Goal: Information Seeking & Learning: Learn about a topic

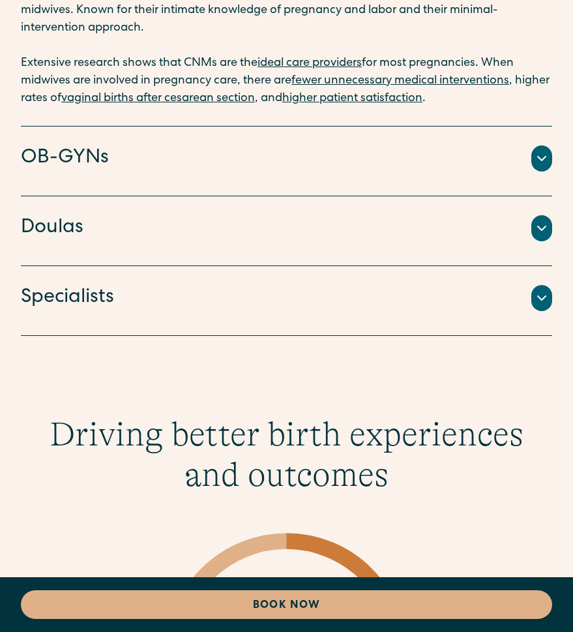
scroll to position [3173, 0]
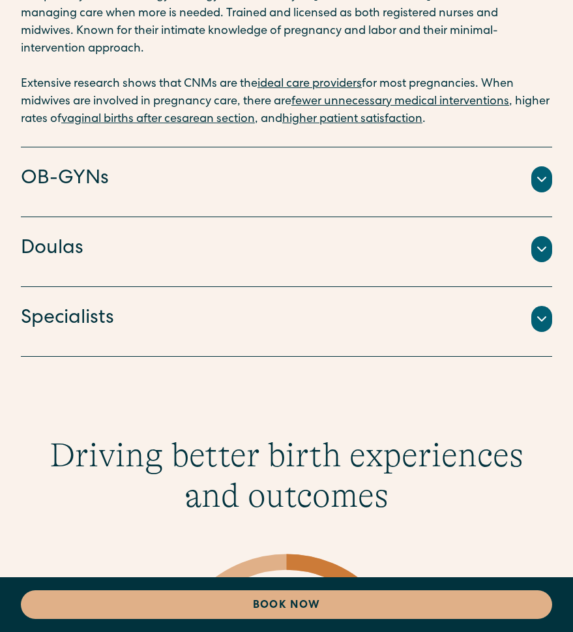
click at [57, 305] on h4 "Specialists" at bounding box center [67, 318] width 93 height 27
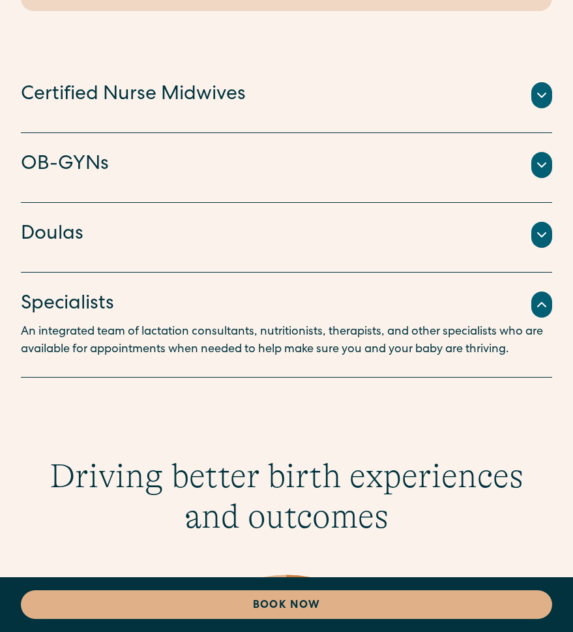
scroll to position [3048, 0]
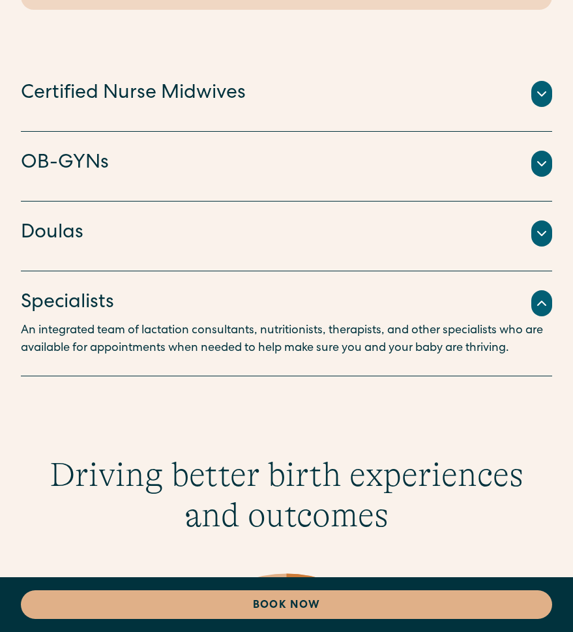
click at [86, 82] on h4 "Certified Nurse Midwives" at bounding box center [133, 93] width 225 height 27
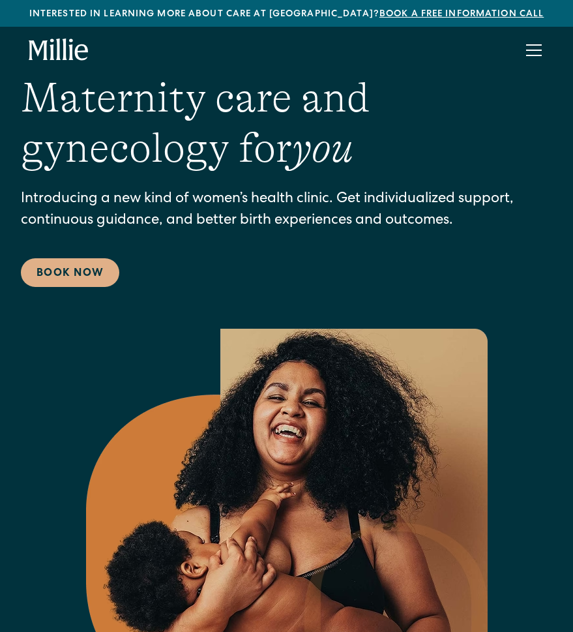
scroll to position [0, 0]
click at [545, 46] on div "menu" at bounding box center [534, 50] width 31 height 31
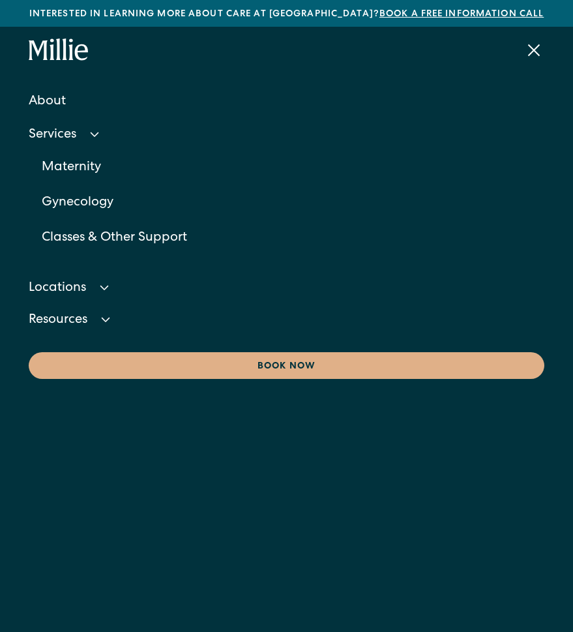
click at [48, 136] on div "Services" at bounding box center [53, 136] width 48 height 14
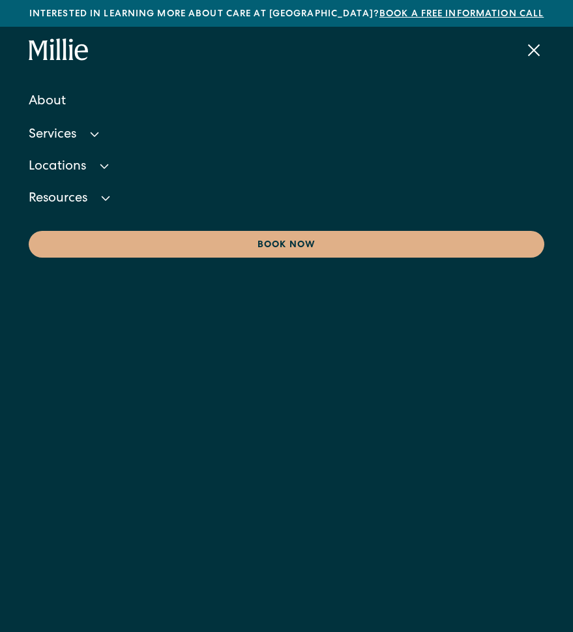
click at [48, 136] on div "Services" at bounding box center [53, 136] width 48 height 14
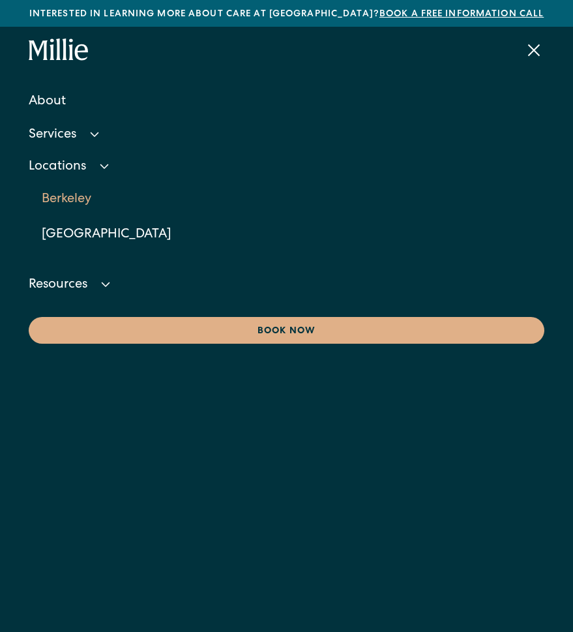
click at [69, 198] on link "Berkeley" at bounding box center [293, 199] width 503 height 35
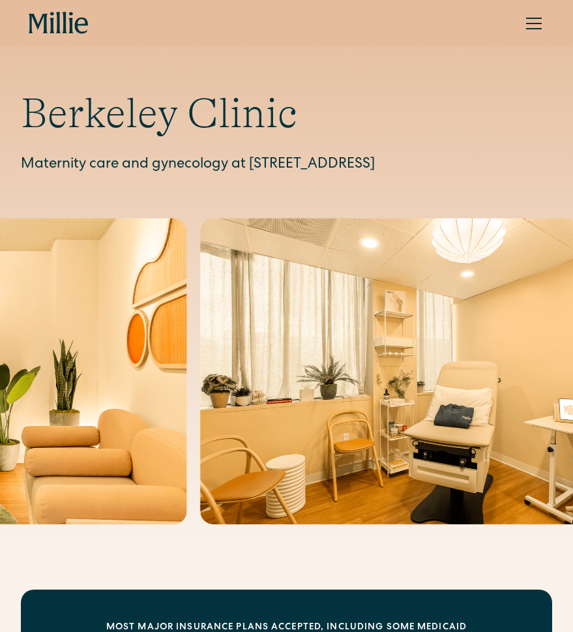
click at [536, 24] on div "menu" at bounding box center [534, 23] width 31 height 31
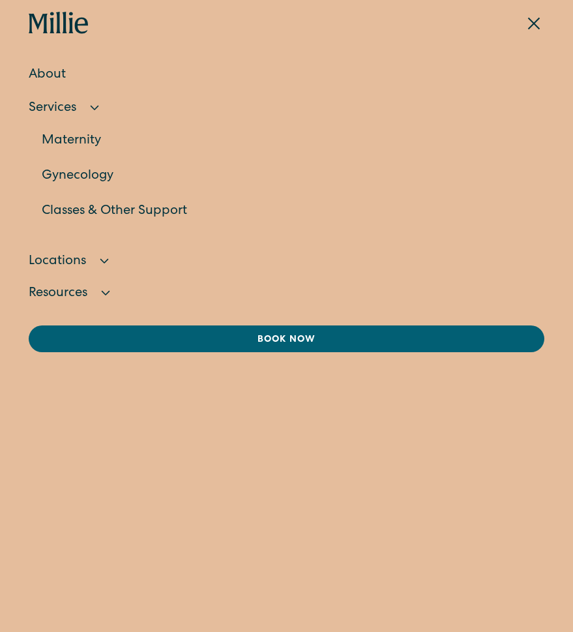
click at [70, 178] on link "Gynecology" at bounding box center [293, 176] width 503 height 35
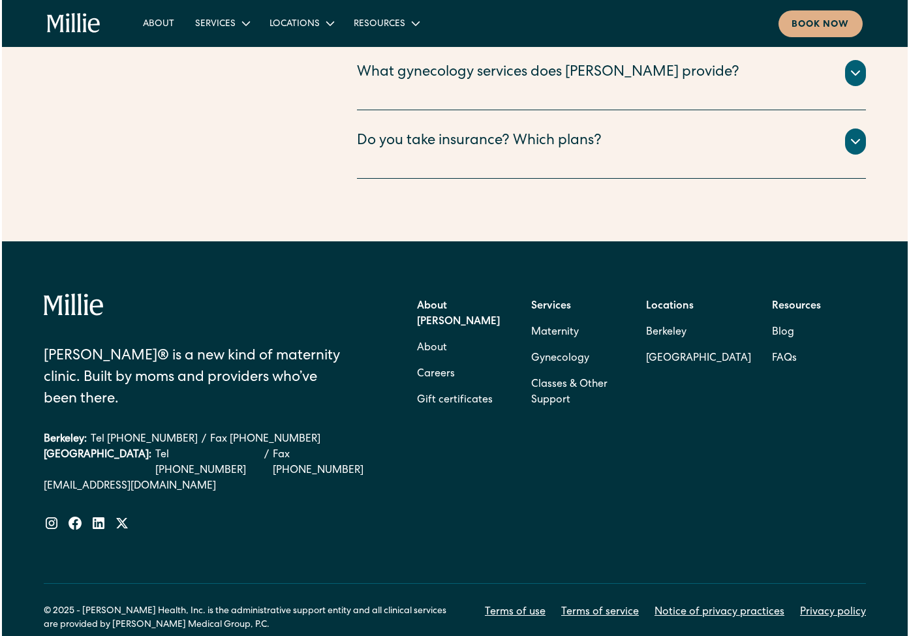
scroll to position [2621, 0]
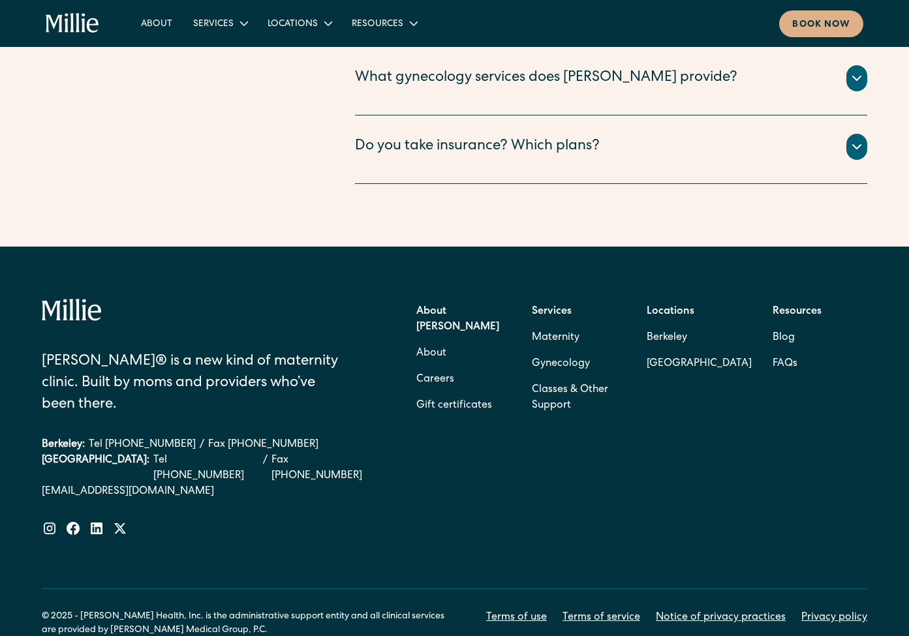
click at [442, 307] on strong "About [PERSON_NAME]" at bounding box center [457, 320] width 83 height 26
click at [451, 307] on strong "About [PERSON_NAME]" at bounding box center [457, 320] width 83 height 26
click at [69, 299] on icon at bounding box center [72, 310] width 60 height 23
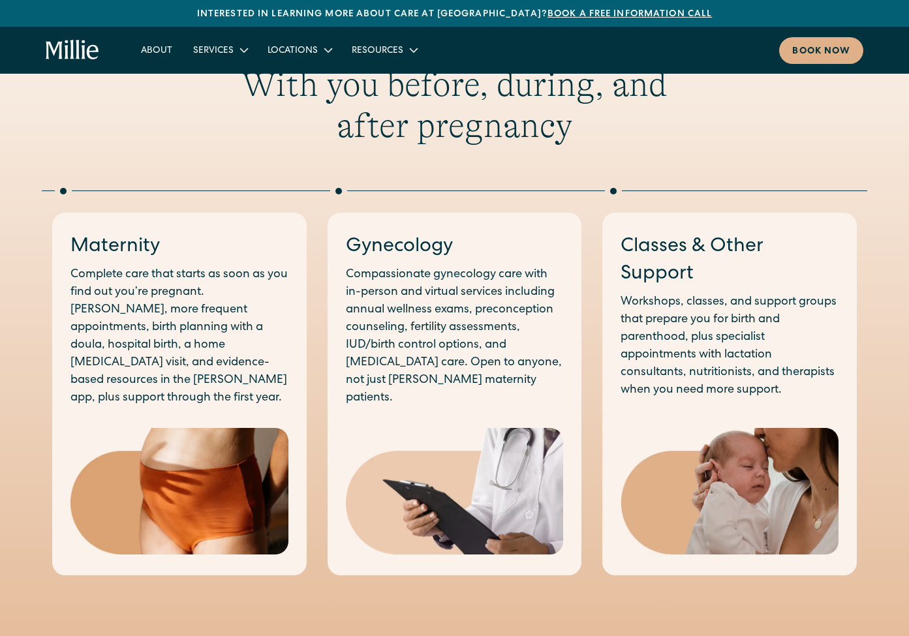
scroll to position [611, 0]
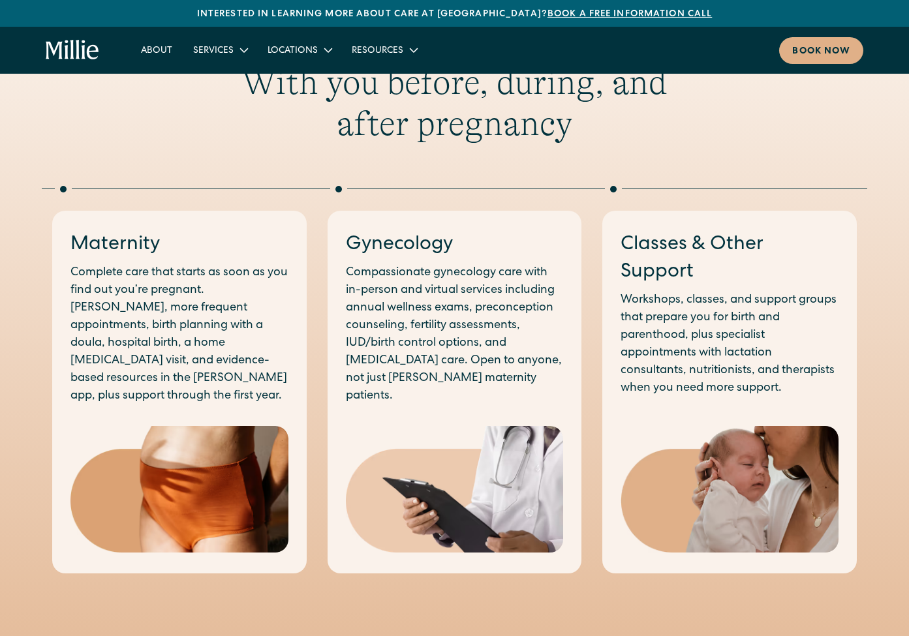
click at [658, 248] on h3 "Classes & Other Support" at bounding box center [729, 259] width 218 height 55
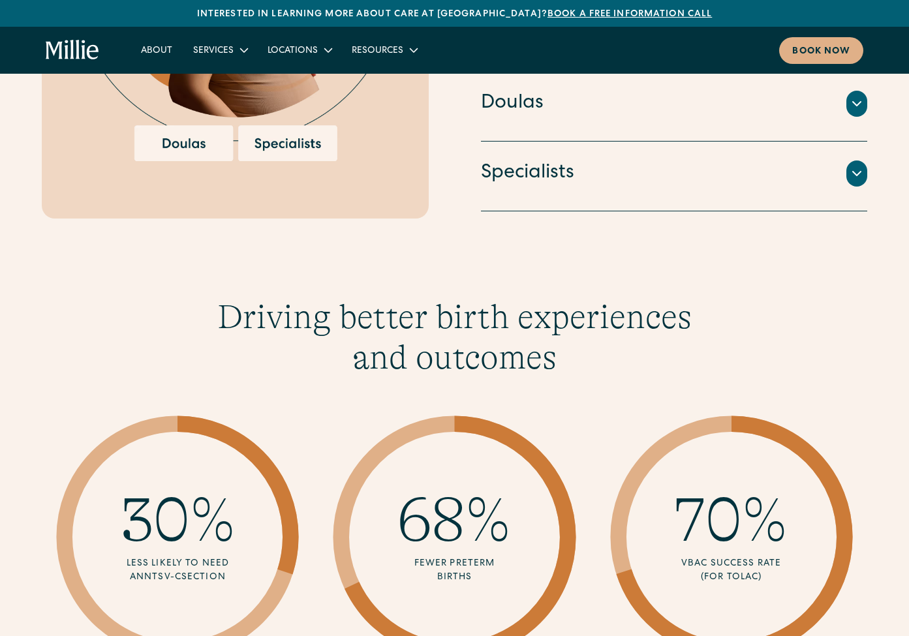
scroll to position [1731, 0]
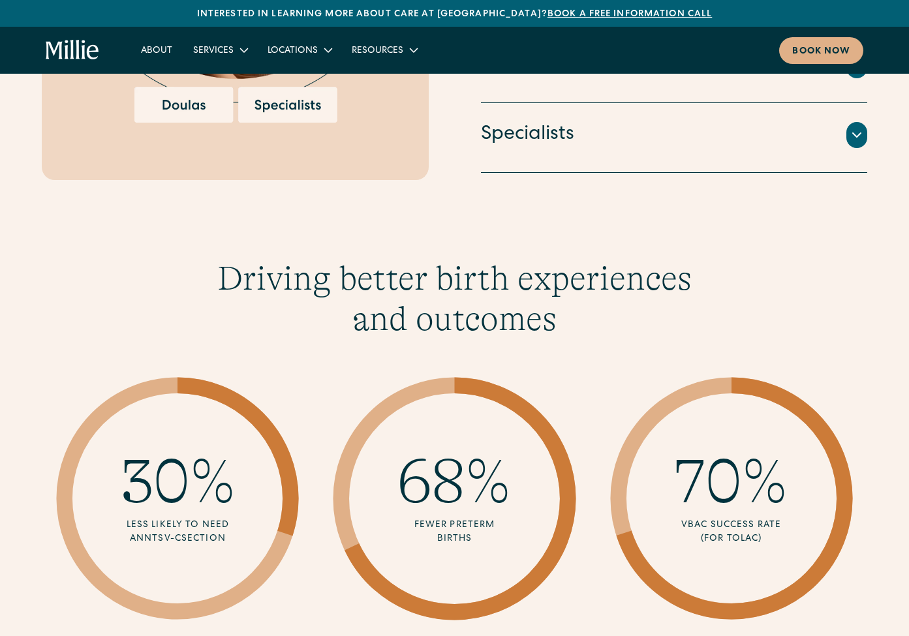
click at [850, 129] on icon at bounding box center [857, 135] width 16 height 16
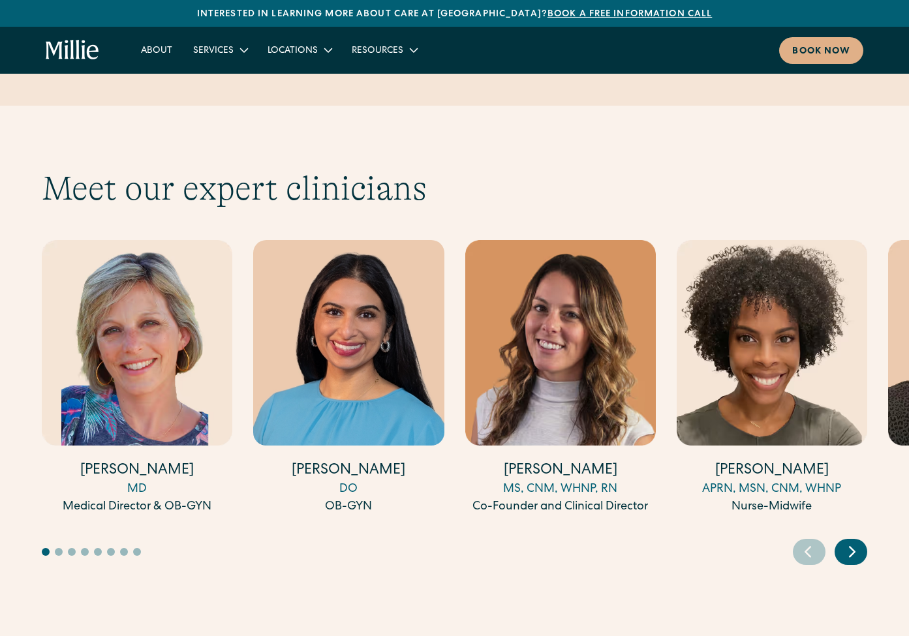
scroll to position [3486, 0]
click at [857, 541] on icon "Next slide" at bounding box center [852, 551] width 20 height 20
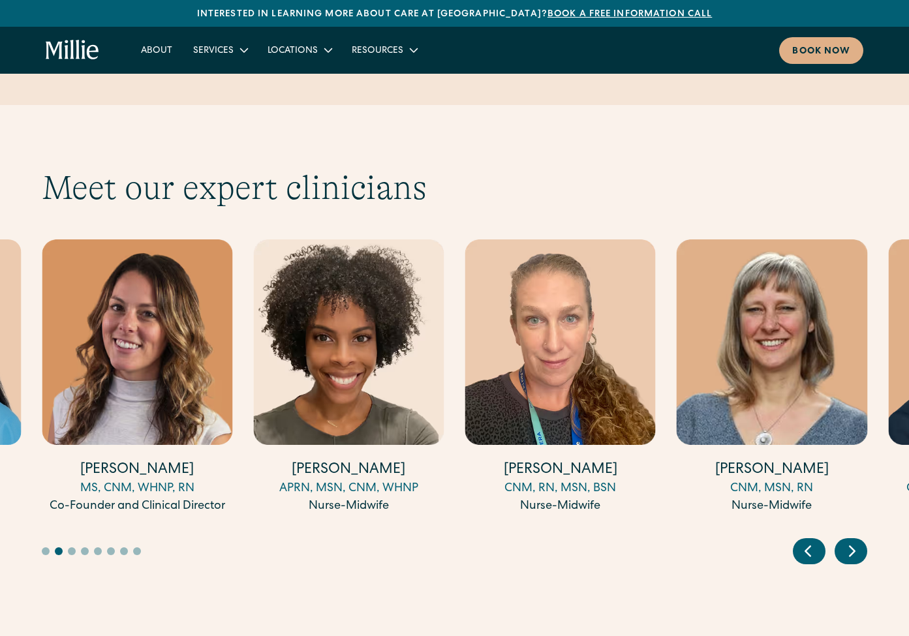
click at [857, 541] on icon "Next slide" at bounding box center [852, 551] width 20 height 20
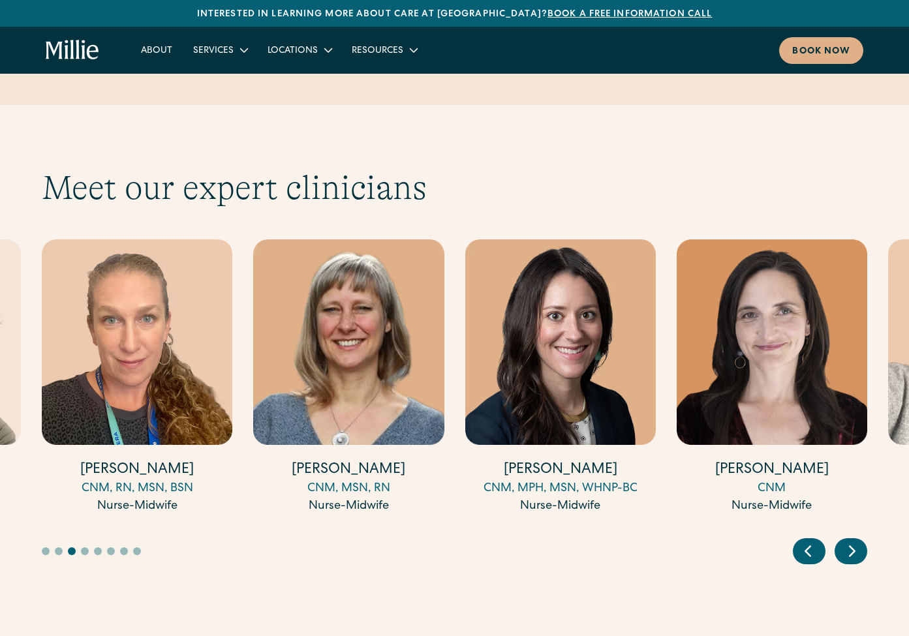
click at [857, 541] on icon "Next slide" at bounding box center [852, 551] width 20 height 20
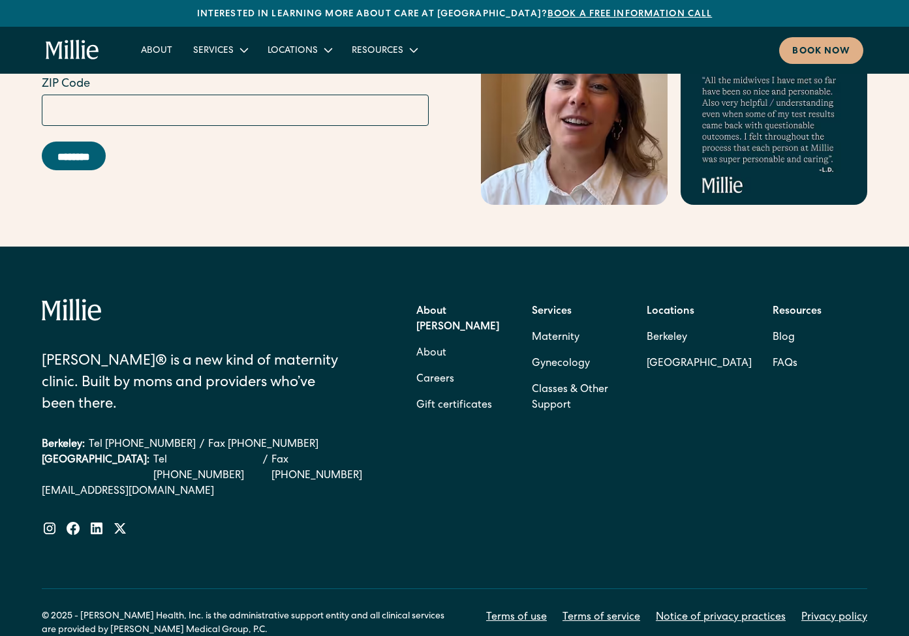
scroll to position [5210, 0]
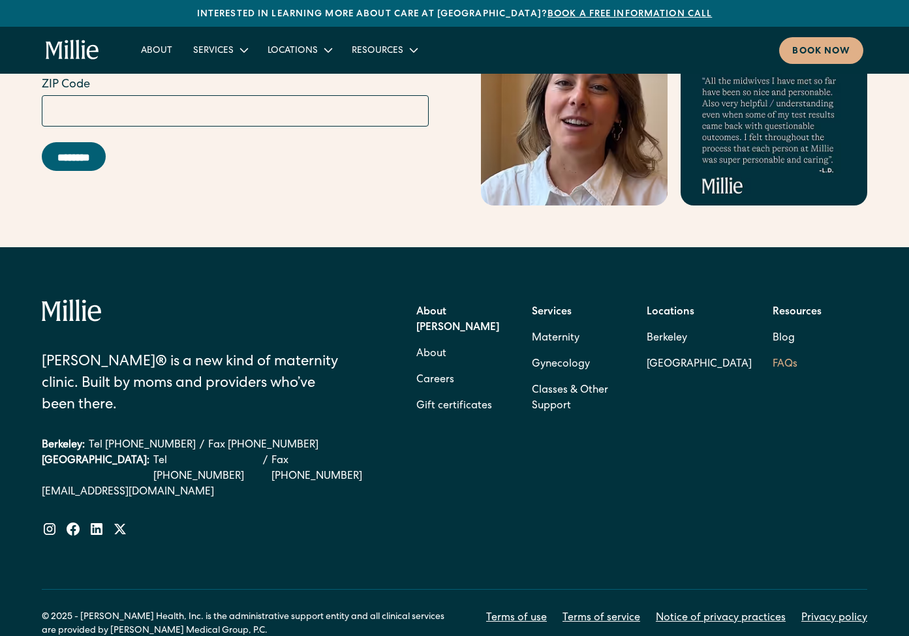
click at [781, 352] on link "FAQs" at bounding box center [784, 365] width 25 height 26
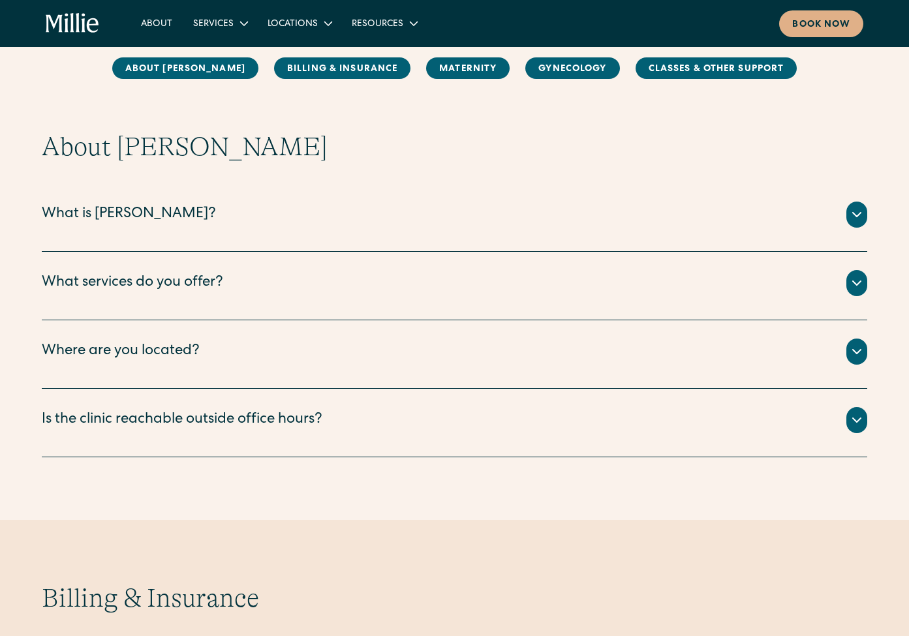
scroll to position [130, 0]
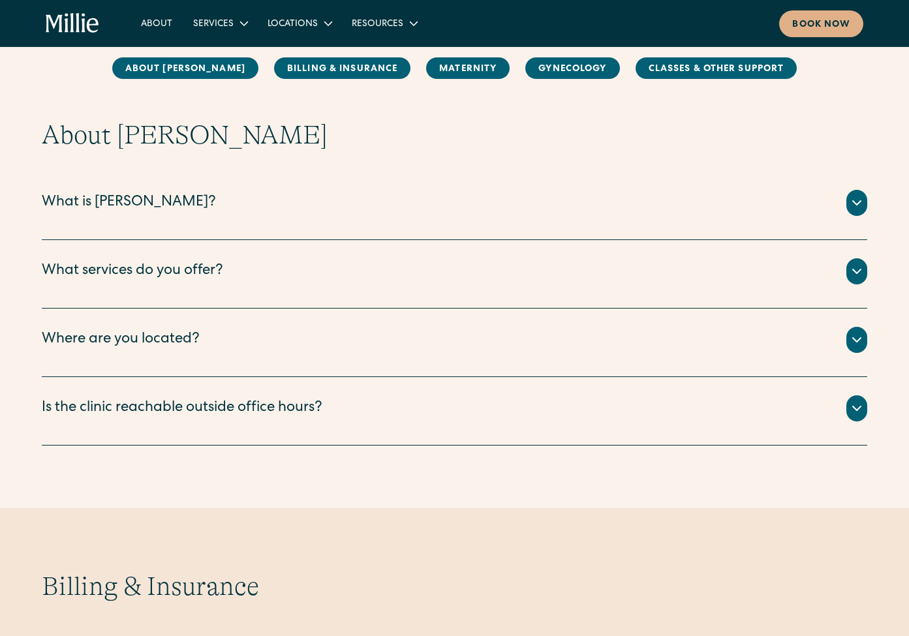
click at [853, 272] on icon at bounding box center [857, 272] width 16 height 16
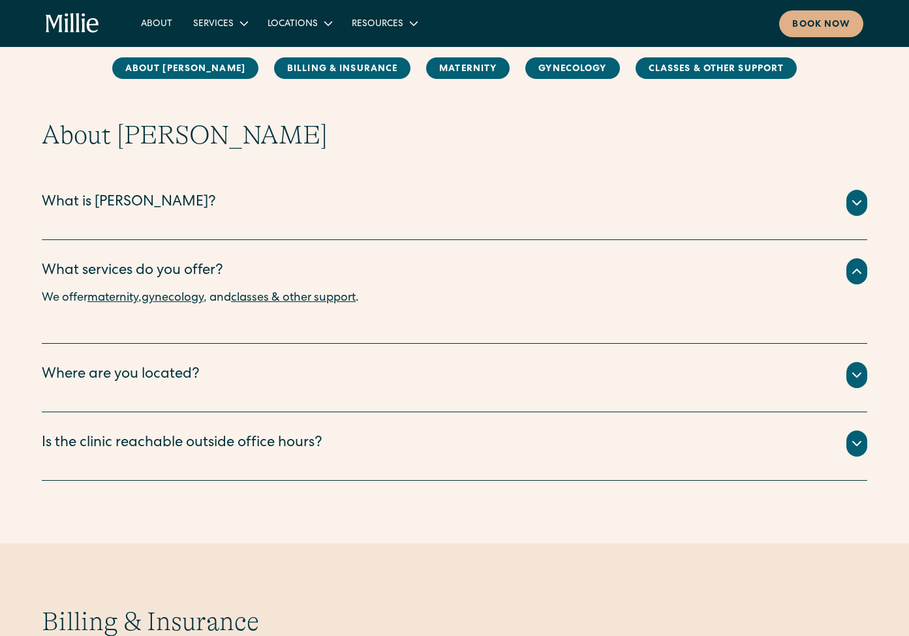
click at [322, 299] on link "classes & other support" at bounding box center [293, 298] width 125 height 12
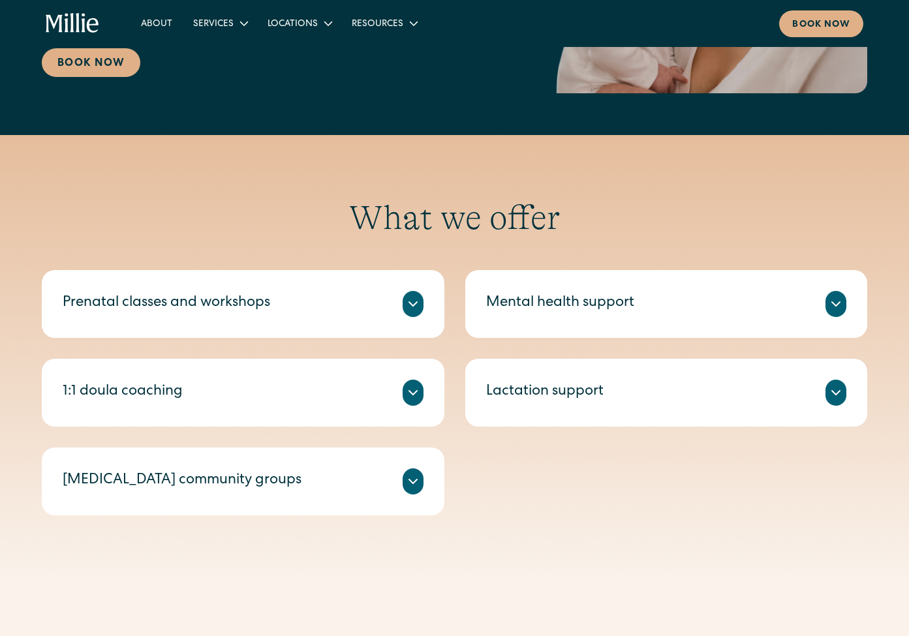
scroll to position [353, 0]
